Goal: Transaction & Acquisition: Purchase product/service

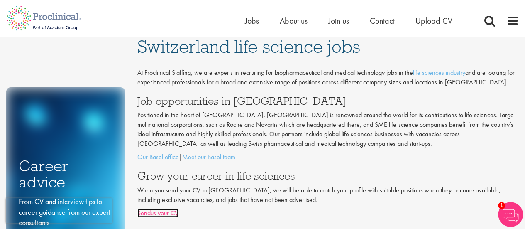
click at [164, 215] on link "Sendus your CV" at bounding box center [157, 212] width 41 height 9
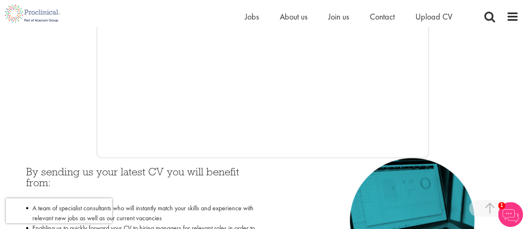
scroll to position [254, 0]
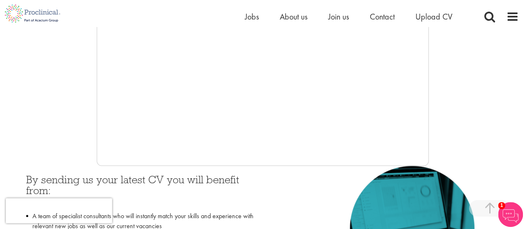
click at [433, 103] on div at bounding box center [262, 41] width 513 height 249
click at [423, 15] on span "Upload CV" at bounding box center [434, 16] width 37 height 11
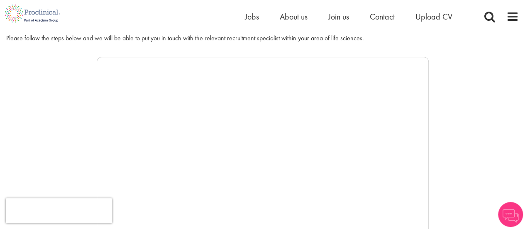
scroll to position [122, 0]
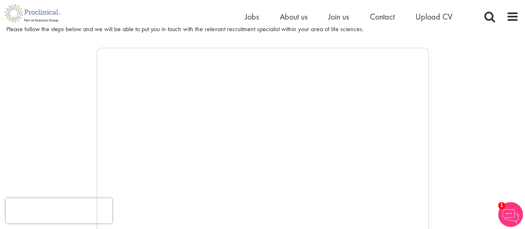
click at [428, 11] on li "Upload CV" at bounding box center [434, 16] width 37 height 12
click at [428, 18] on span "Upload CV" at bounding box center [434, 16] width 37 height 11
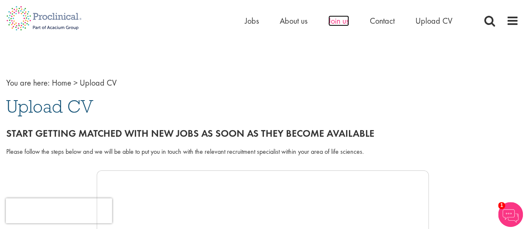
click at [337, 22] on span "Join us" at bounding box center [338, 20] width 21 height 11
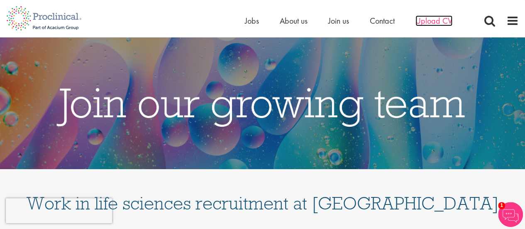
click at [440, 23] on span "Upload CV" at bounding box center [434, 20] width 37 height 11
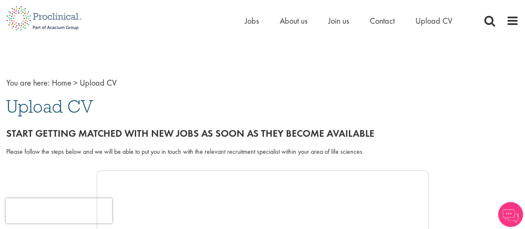
drag, startPoint x: 63, startPoint y: 109, endPoint x: 68, endPoint y: 132, distance: 23.1
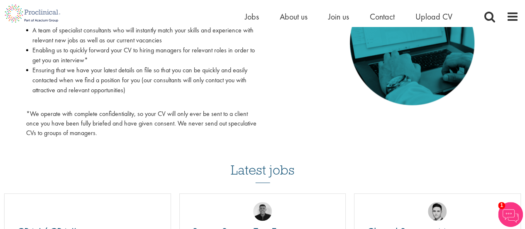
scroll to position [441, 0]
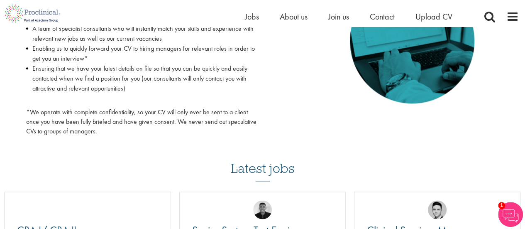
click at [510, 216] on img at bounding box center [510, 214] width 25 height 25
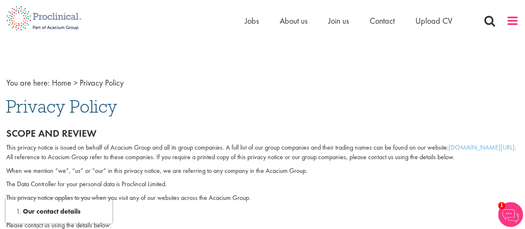
click at [509, 19] on span at bounding box center [513, 21] width 12 height 12
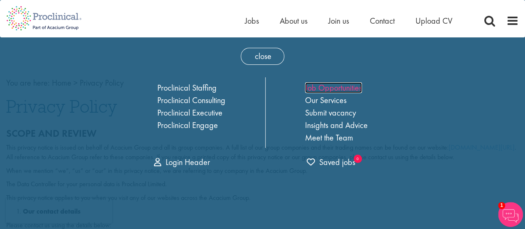
click at [330, 85] on link "Job Opportunities" at bounding box center [333, 87] width 57 height 11
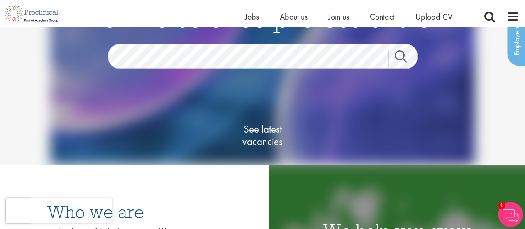
scroll to position [64, 0]
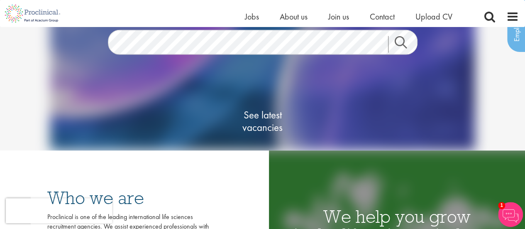
click at [398, 49] on link "Search" at bounding box center [406, 44] width 36 height 17
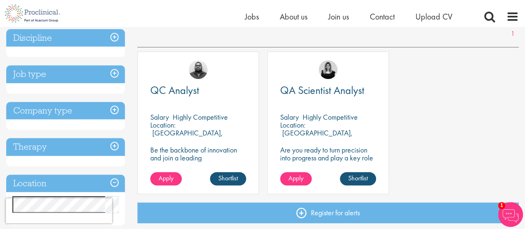
scroll to position [144, 0]
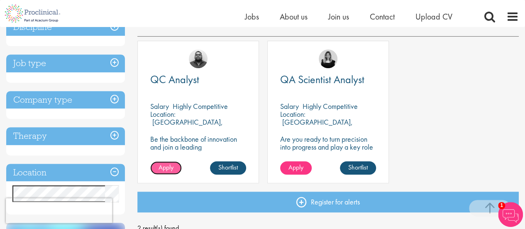
click at [165, 167] on span "Apply" at bounding box center [166, 167] width 15 height 9
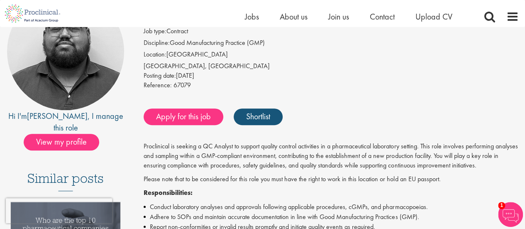
scroll to position [101, 0]
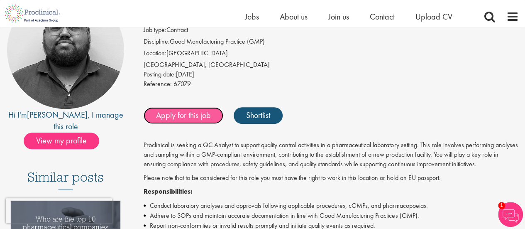
click at [194, 119] on link "Apply for this job" at bounding box center [184, 115] width 80 height 17
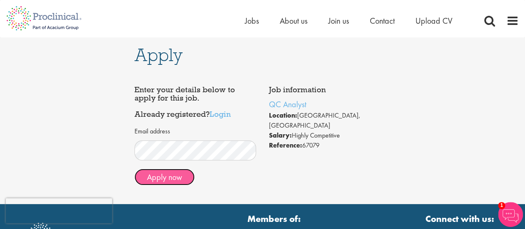
click at [178, 180] on button "Apply now" at bounding box center [165, 177] width 60 height 17
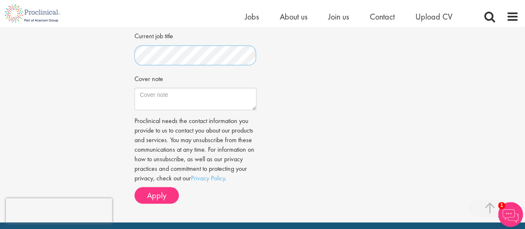
scroll to position [284, 0]
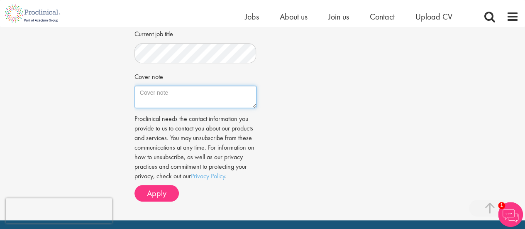
click at [200, 103] on textarea "Cover note" at bounding box center [196, 97] width 122 height 22
paste textarea "L’ip dolo sita consectetur ad elitseddo eiusmo, Temp inci 59 utlab et doloremag…"
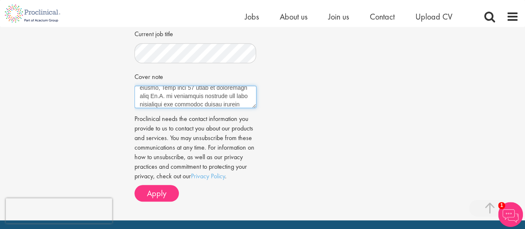
scroll to position [0, 0]
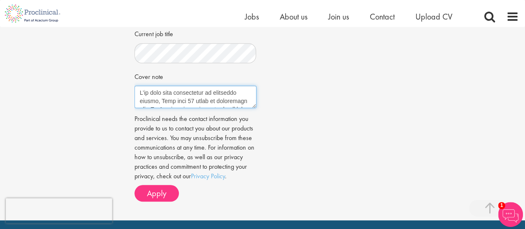
drag, startPoint x: 141, startPoint y: 93, endPoint x: 156, endPoint y: 100, distance: 16.3
click at [156, 100] on textarea "Cover note" at bounding box center [196, 97] width 122 height 22
type textarea "With over 20 years of experience with Ph.D. in analytical services for drug sub…"
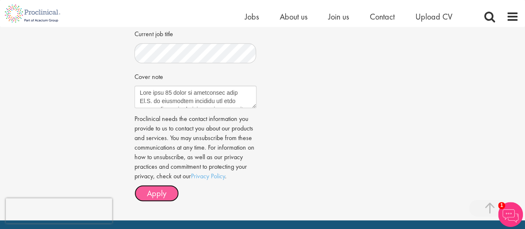
click at [153, 192] on span "Apply" at bounding box center [157, 193] width 20 height 11
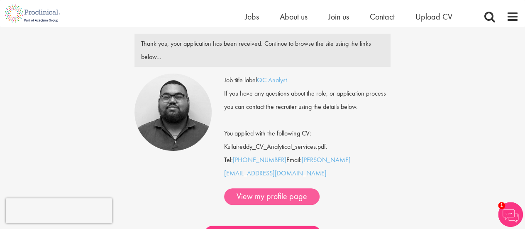
scroll to position [33, 0]
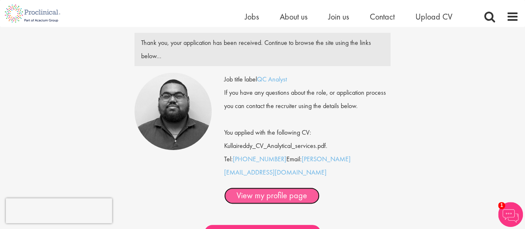
click at [279, 187] on link "View my profile page" at bounding box center [271, 195] width 95 height 17
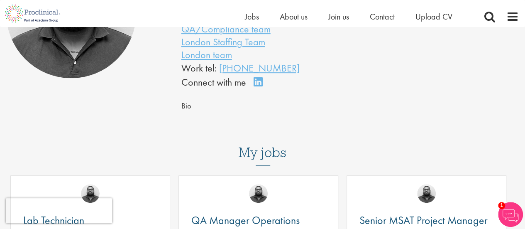
scroll to position [151, 0]
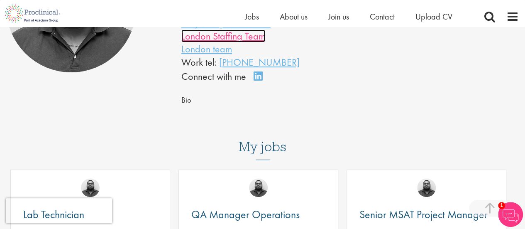
click at [230, 42] on link "London Staffing Team" at bounding box center [223, 35] width 84 height 13
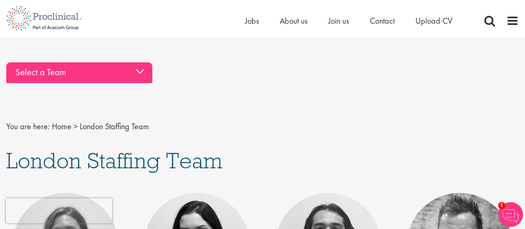
click at [145, 71] on div "Select a Team" at bounding box center [79, 72] width 146 height 21
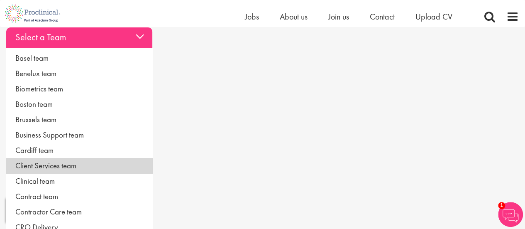
scroll to position [50, 0]
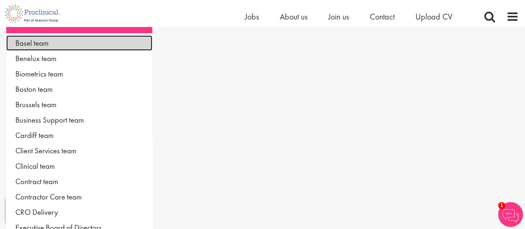
click at [47, 46] on link "Basel team" at bounding box center [79, 42] width 146 height 15
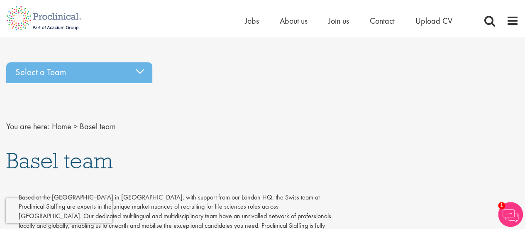
click at [425, 27] on div "Home Jobs About us Join us Contact Upload CV" at bounding box center [359, 23] width 228 height 17
click at [425, 20] on span "Upload CV" at bounding box center [434, 20] width 37 height 11
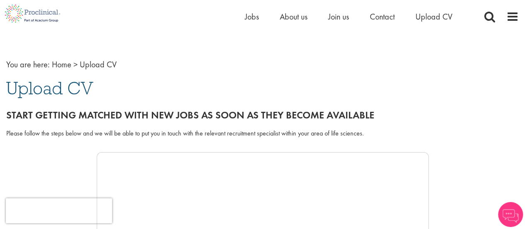
scroll to position [35, 0]
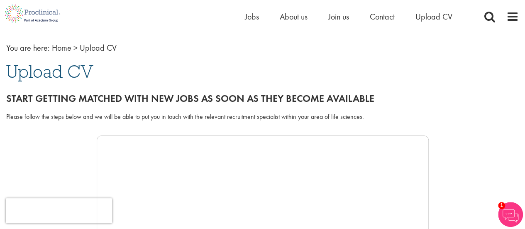
click at [129, 135] on div "Please follow the steps below and we will be able to put you in touch with the …" at bounding box center [262, 121] width 525 height 27
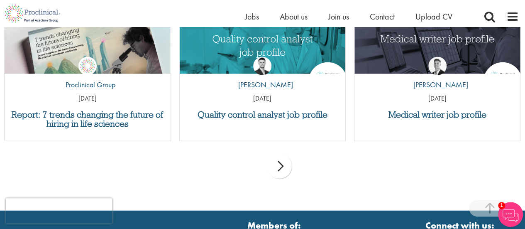
scroll to position [882, 0]
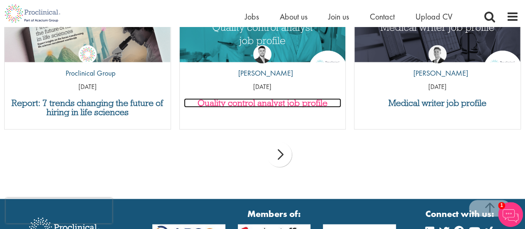
click at [271, 103] on h3 "Quality control analyst job profile" at bounding box center [263, 102] width 158 height 9
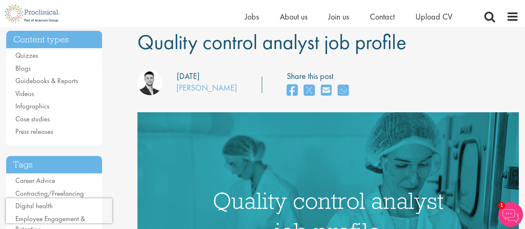
scroll to position [10, 0]
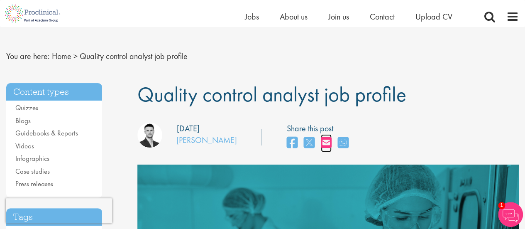
click at [321, 137] on icon "share on email" at bounding box center [326, 142] width 11 height 12
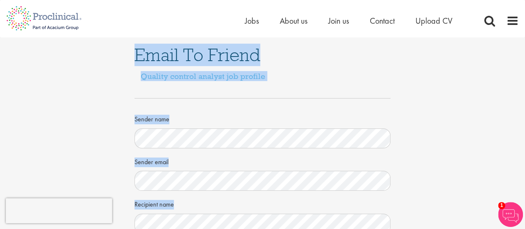
drag, startPoint x: 520, startPoint y: 60, endPoint x: 499, endPoint y: -5, distance: 68.9
click at [499, 0] on html "This website uses cookies. By continuing to use this site, you are giving your …" at bounding box center [262, 211] width 525 height 423
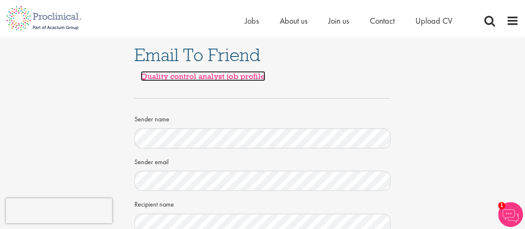
click at [233, 77] on link "Quality control analyst job profile" at bounding box center [203, 76] width 125 height 10
